Goal: Information Seeking & Learning: Check status

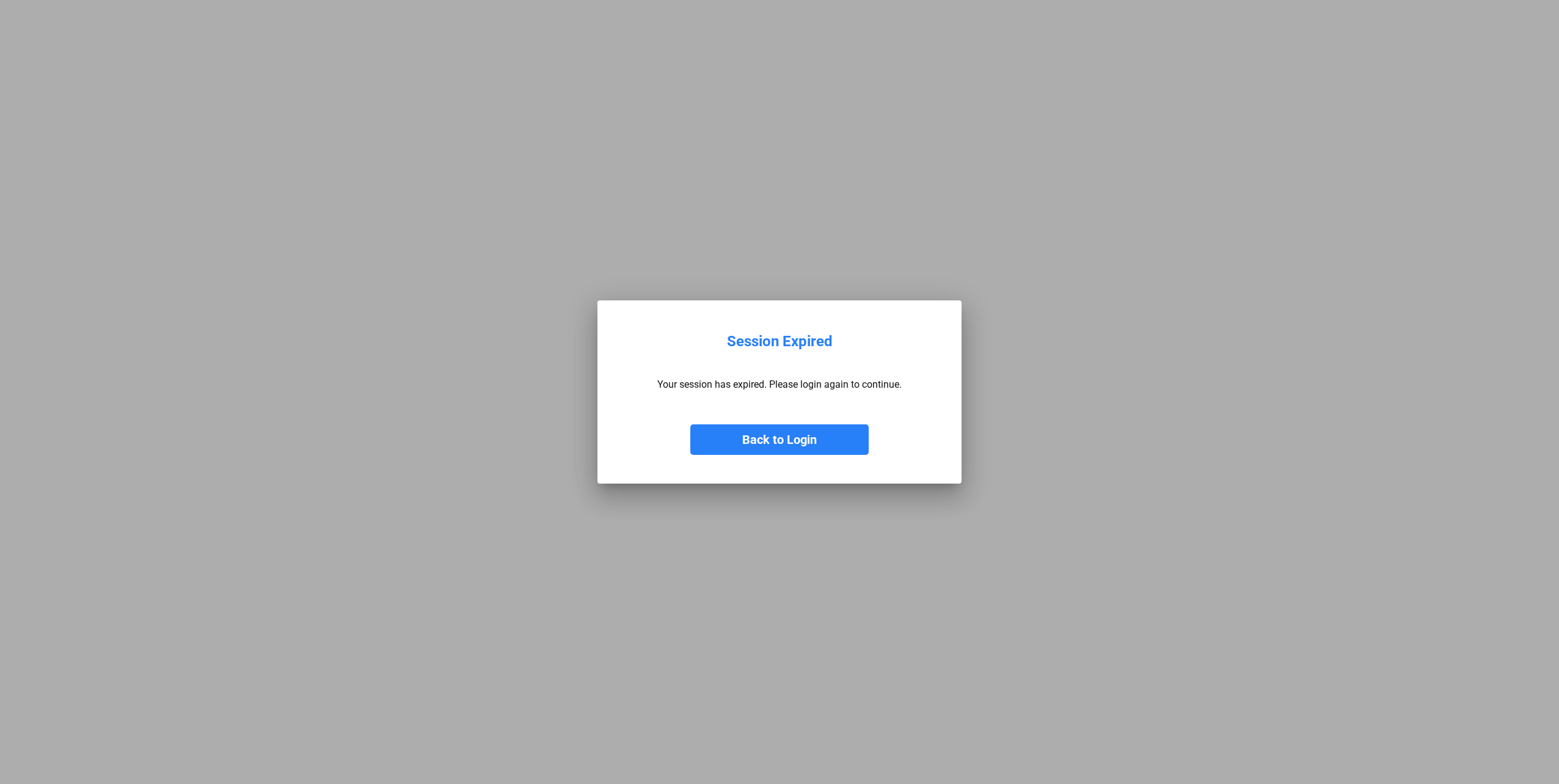
click at [731, 354] on button "Back to Login" at bounding box center [780, 440] width 178 height 30
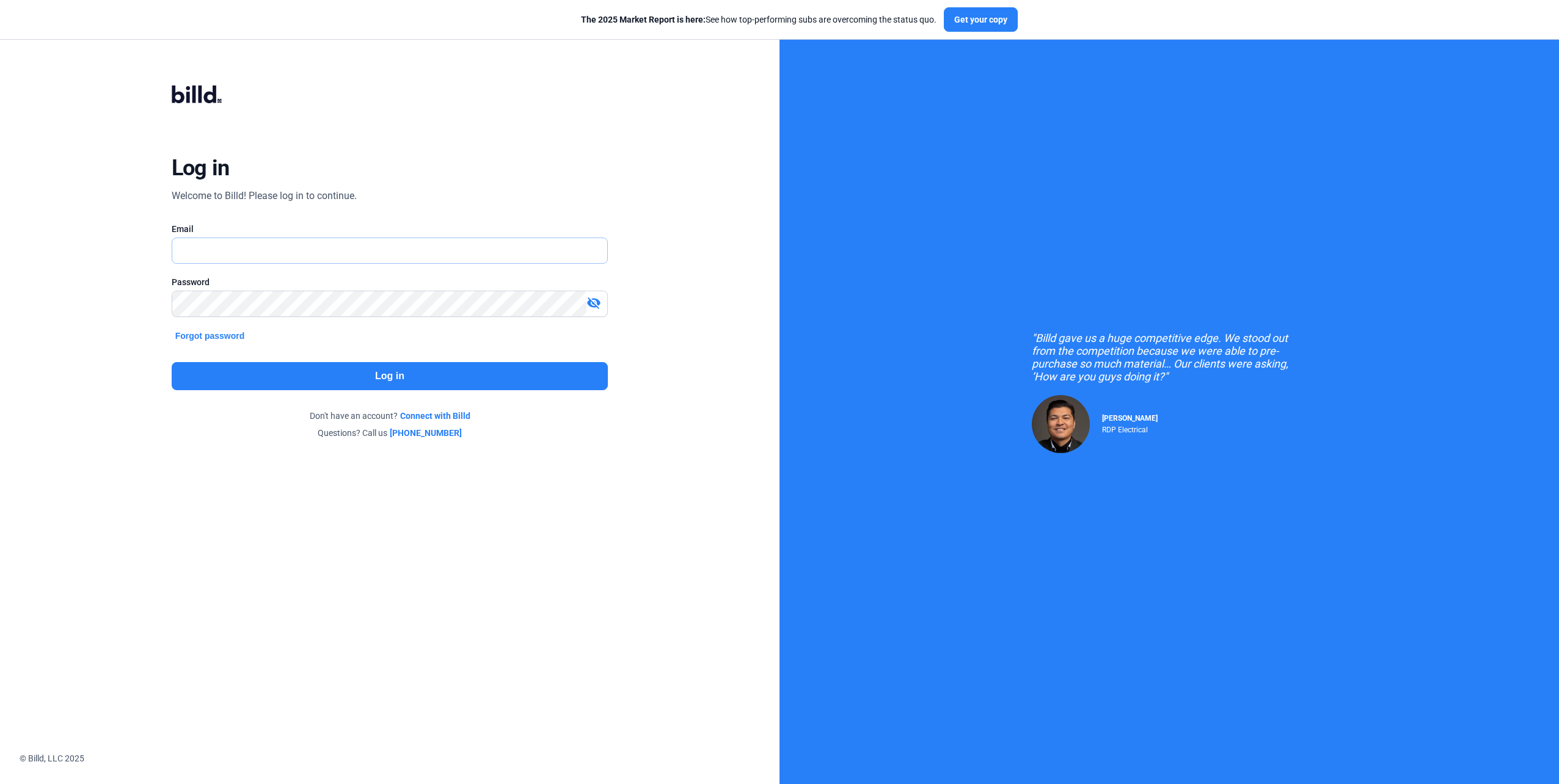
type input "[EMAIL_ADDRESS][DOMAIN_NAME]"
click at [417, 354] on button "Log in" at bounding box center [390, 376] width 437 height 28
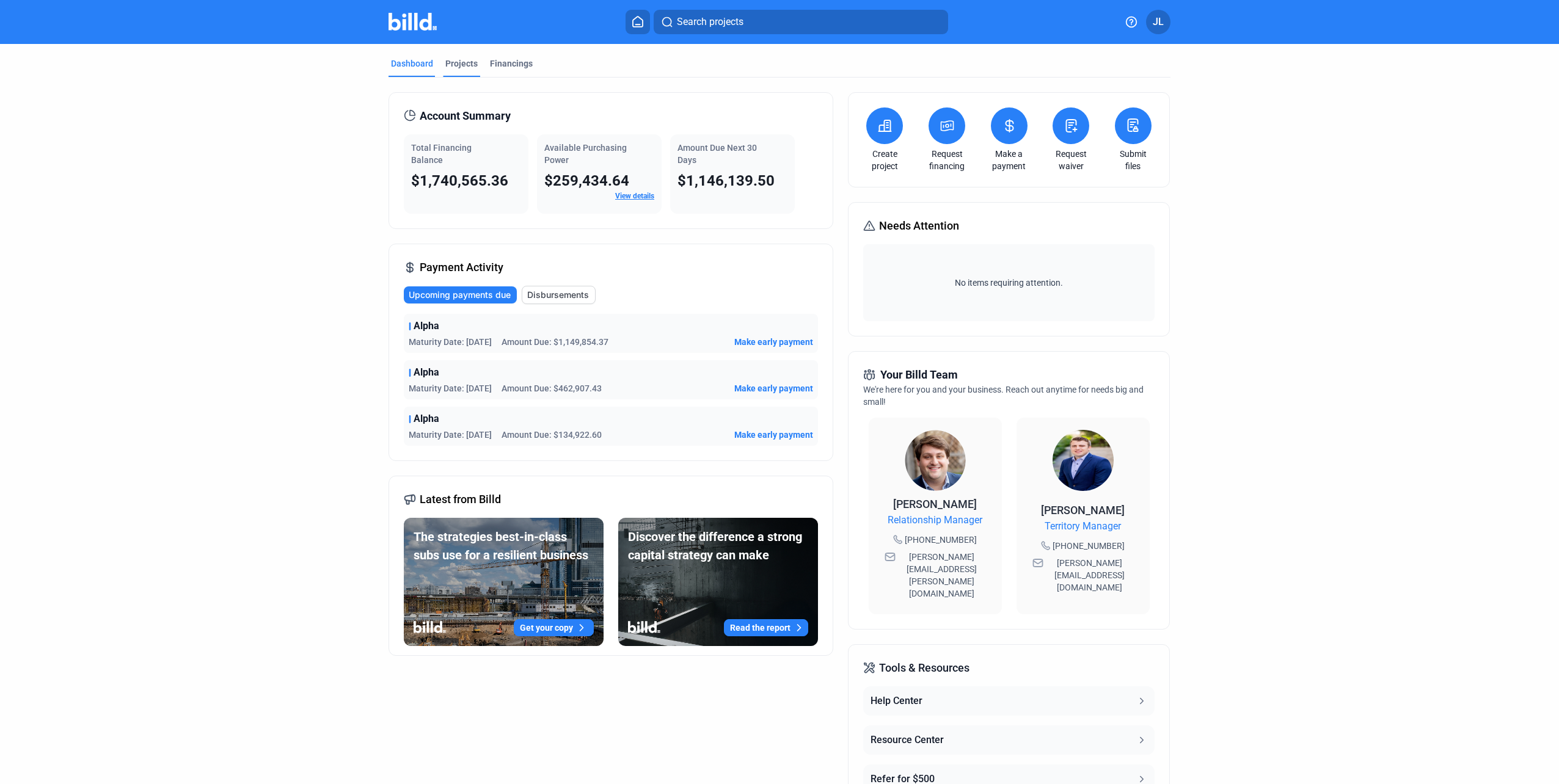
click at [468, 69] on div "Projects" at bounding box center [462, 63] width 33 height 12
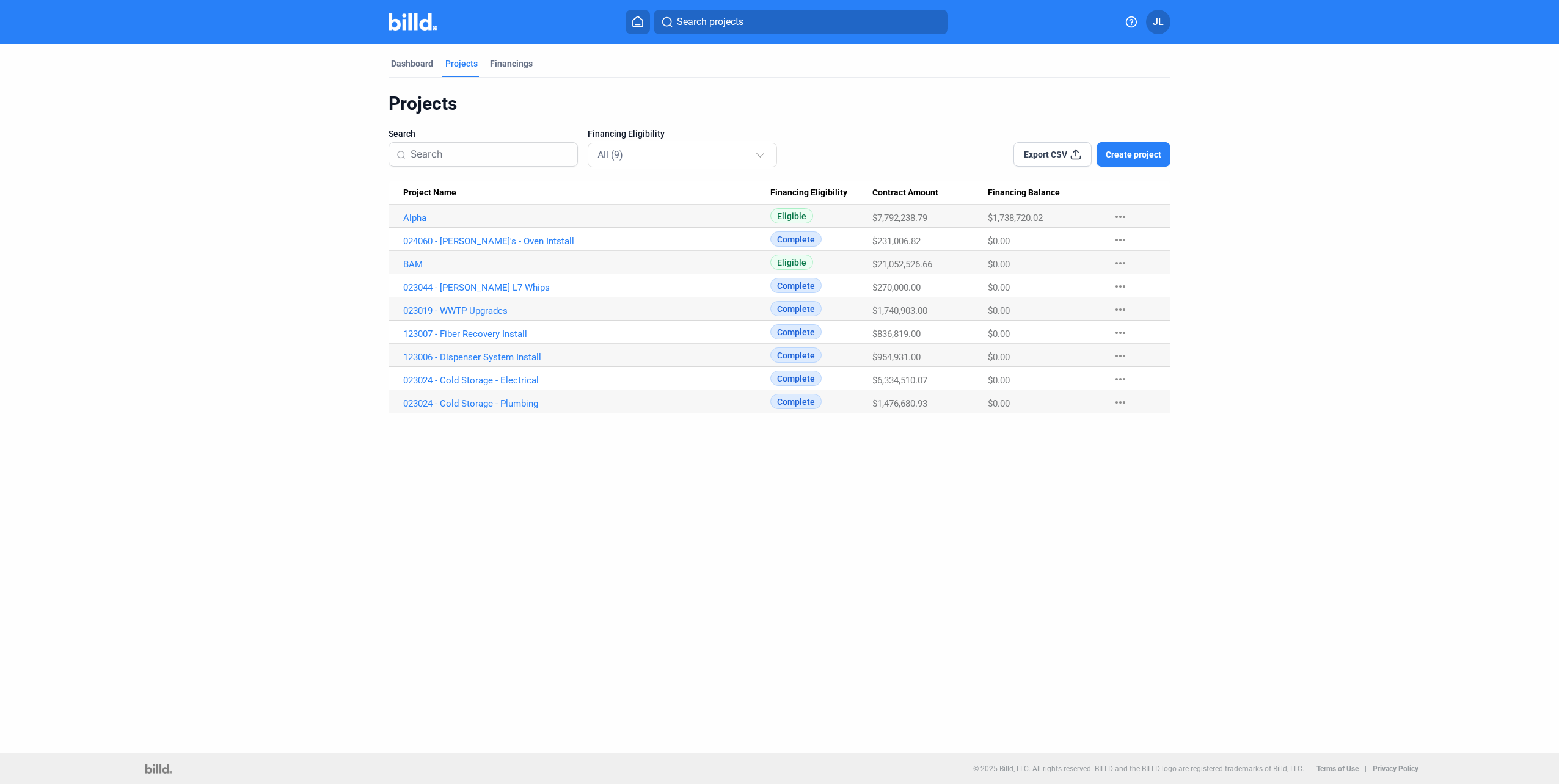
click at [419, 222] on link "Alpha" at bounding box center [587, 218] width 367 height 11
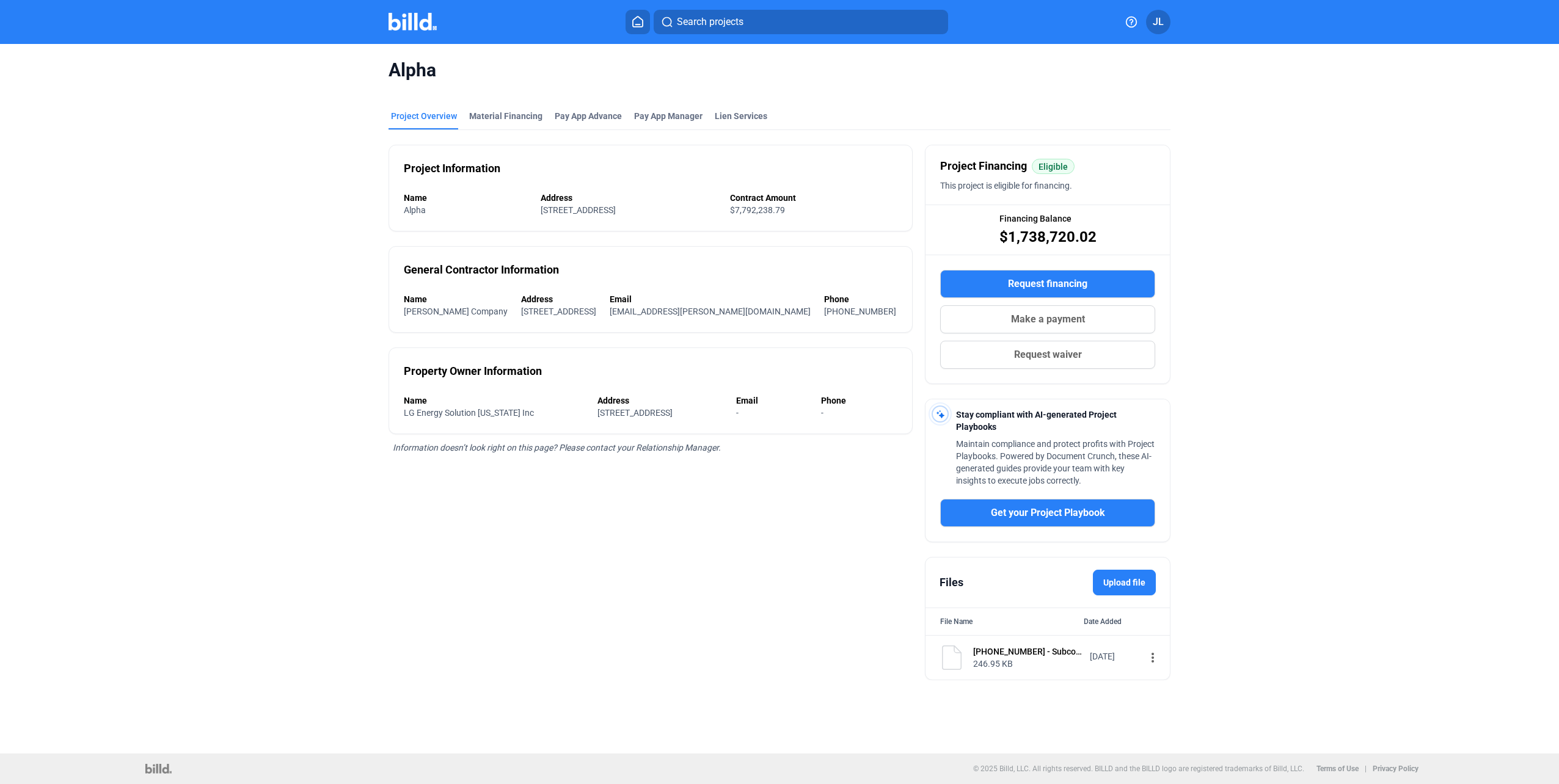
drag, startPoint x: 1108, startPoint y: 240, endPoint x: 1011, endPoint y: 234, distance: 97.2
click at [772, 234] on div "Financing Balance $1,738,720.02" at bounding box center [1047, 230] width 244 height 49
copy span "1,738,720.02"
click at [497, 113] on div "Material Financing" at bounding box center [506, 116] width 73 height 12
